Goal: Find specific page/section: Find specific page/section

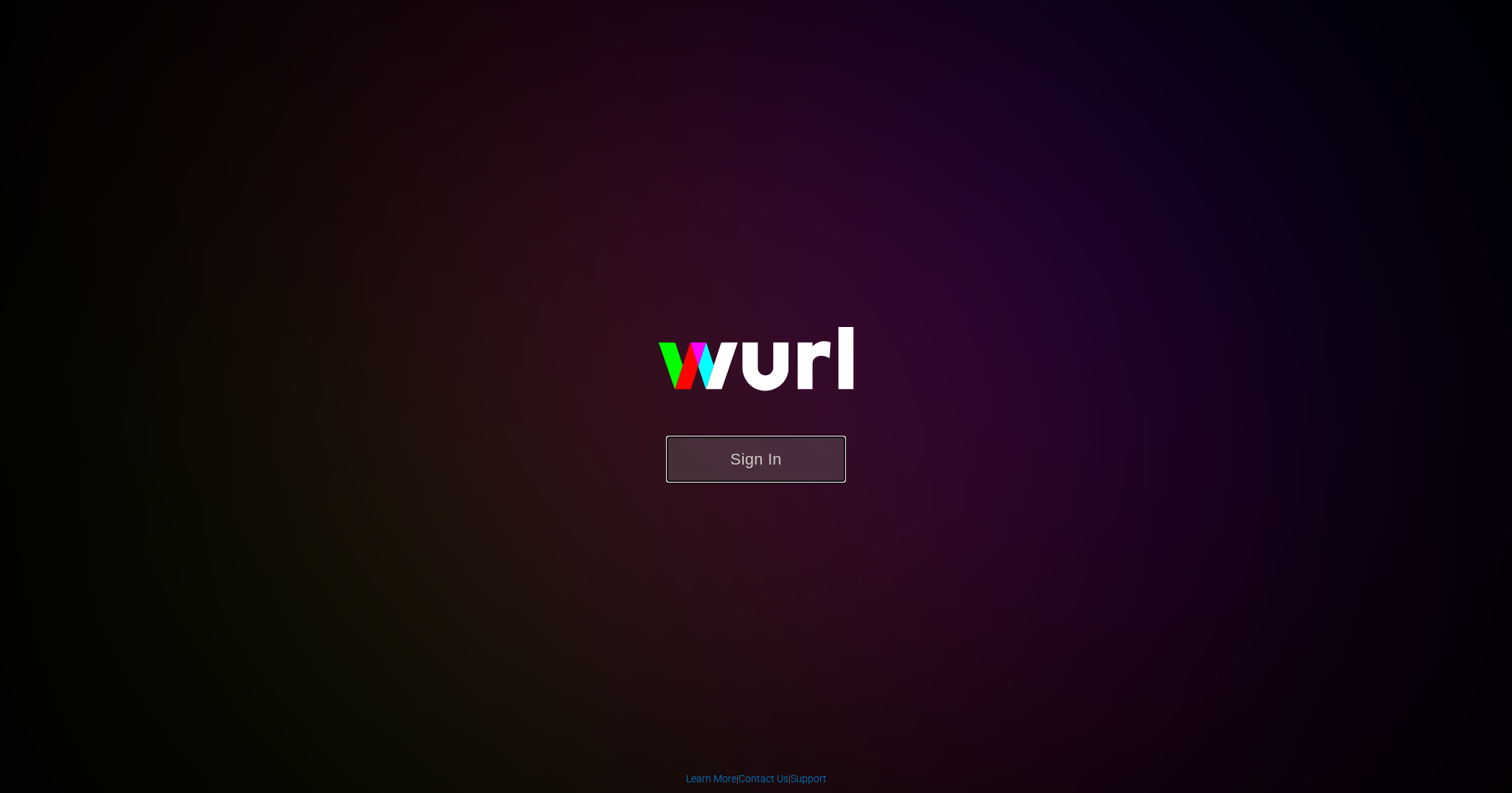
click at [790, 476] on button "Sign In" at bounding box center [755, 459] width 180 height 46
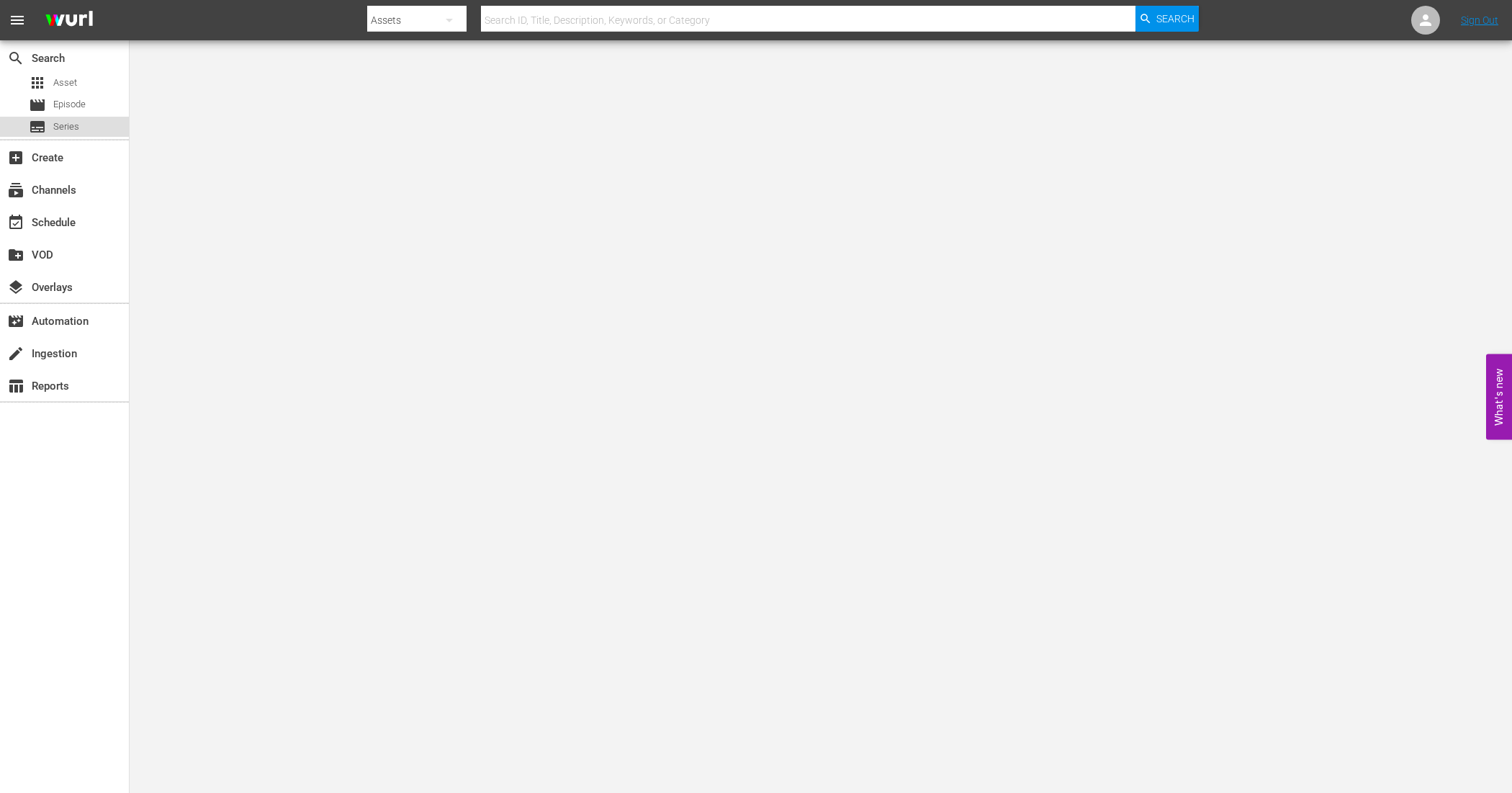
click at [68, 123] on span "Series" at bounding box center [67, 126] width 26 height 14
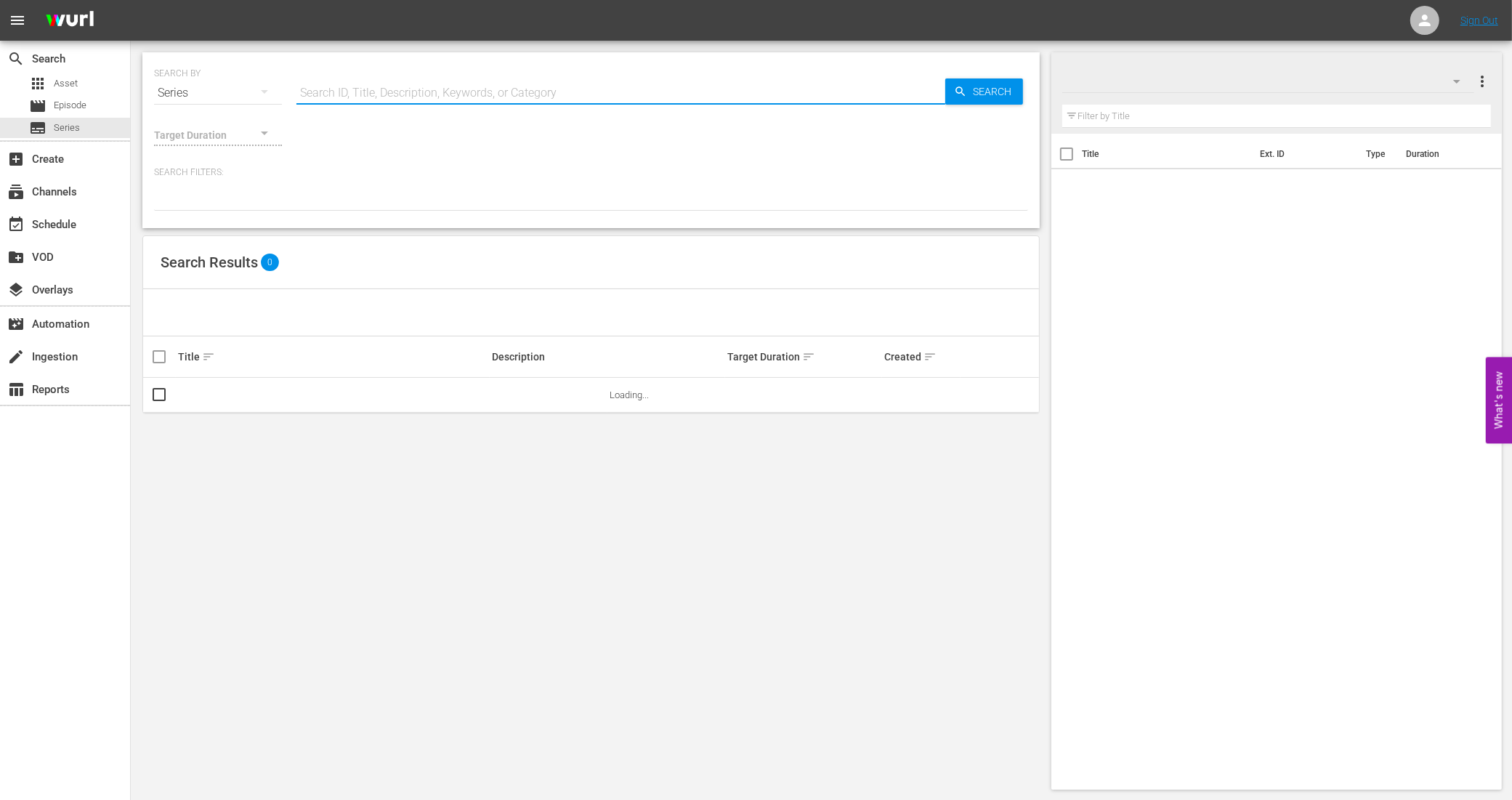
click at [355, 96] on input "text" at bounding box center [621, 92] width 649 height 35
type input "escape perfecto"
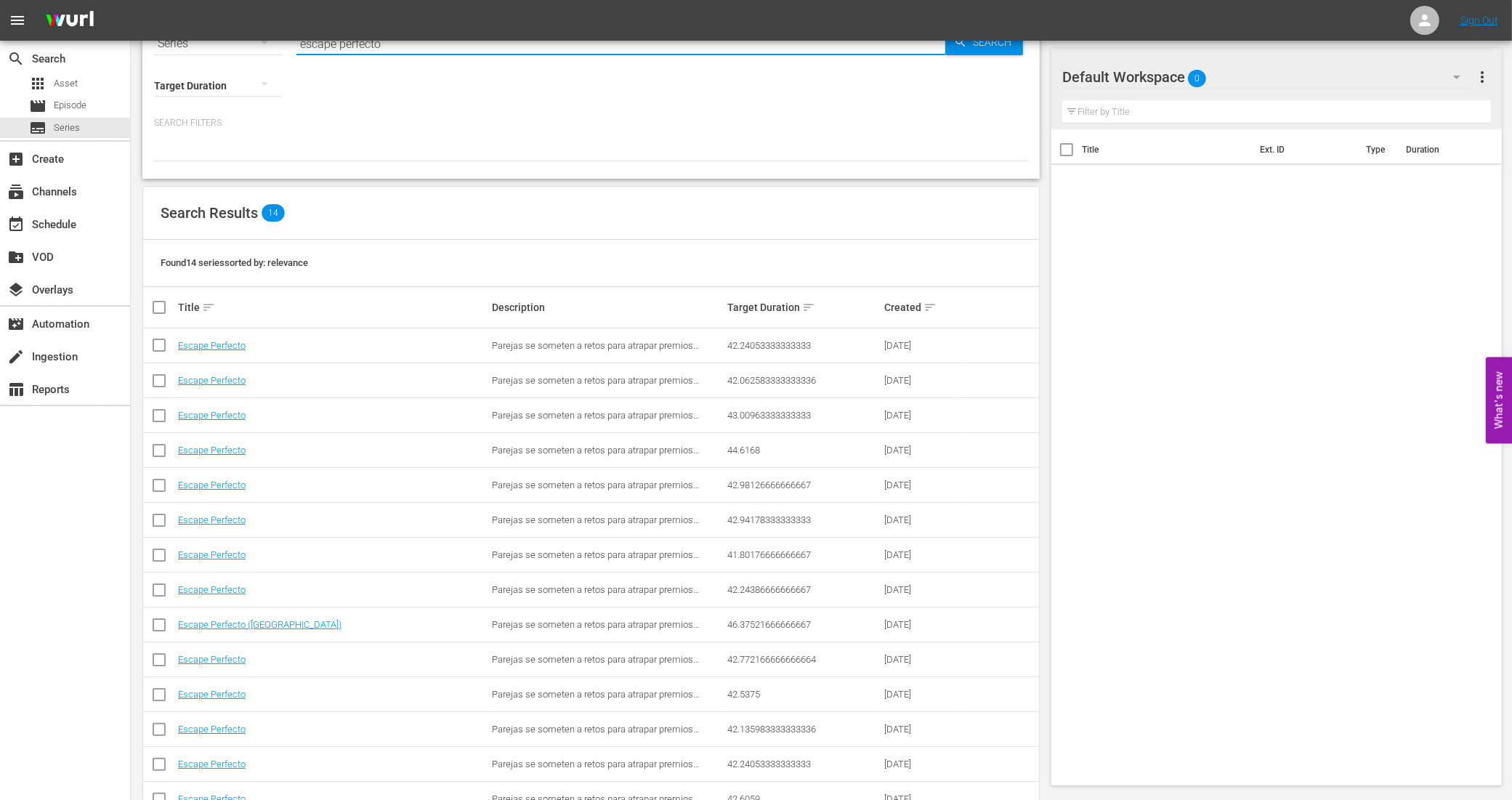
scroll to position [93, 0]
